Goal: Task Accomplishment & Management: Manage account settings

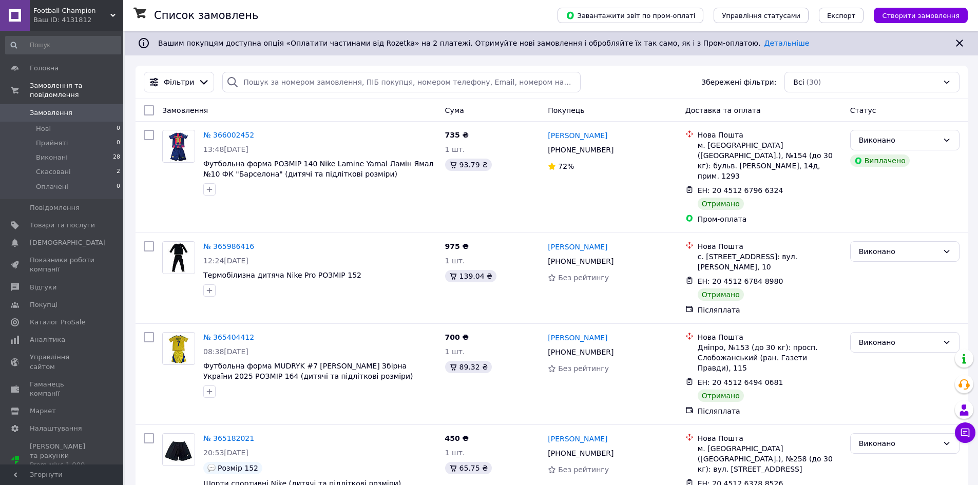
click at [62, 108] on span "Замовлення" at bounding box center [51, 112] width 43 height 9
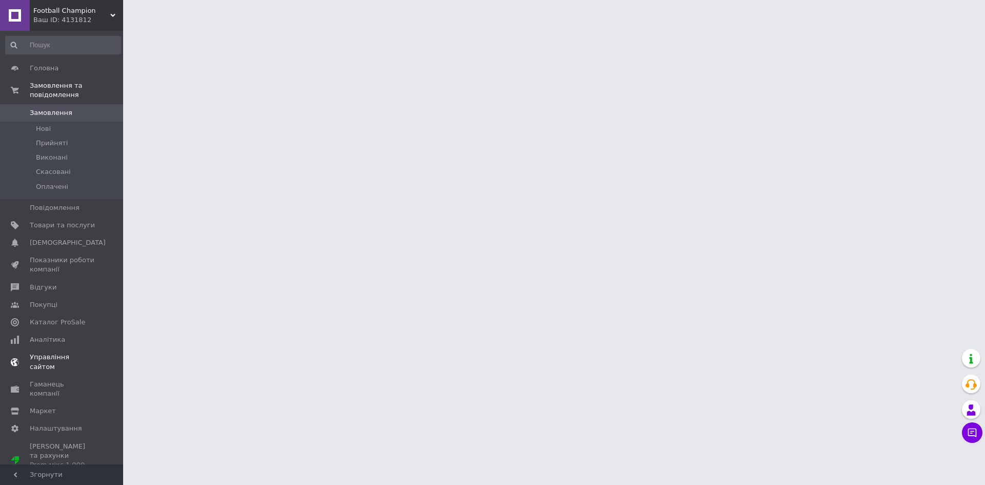
click at [64, 256] on span "Показники роботи компанії" at bounding box center [62, 265] width 65 height 18
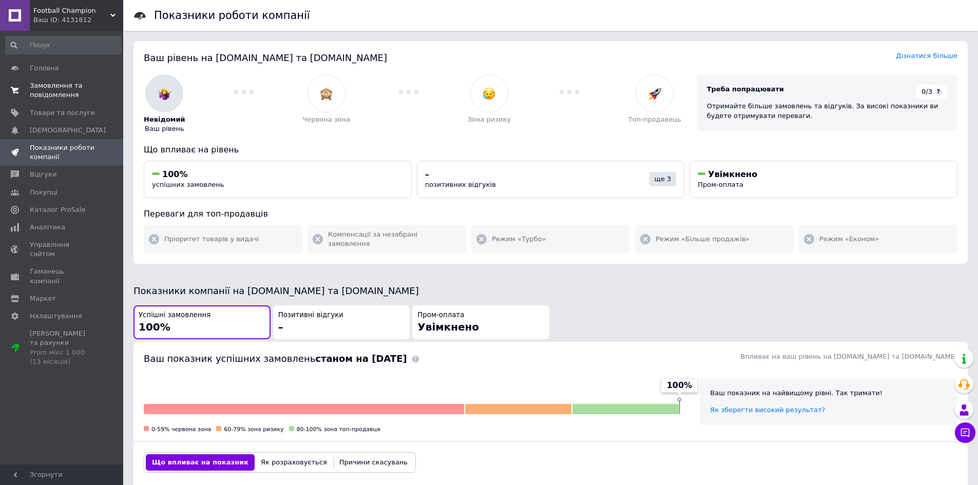
click at [64, 99] on span "Замовлення та повідомлення" at bounding box center [62, 90] width 65 height 18
